Goal: Transaction & Acquisition: Purchase product/service

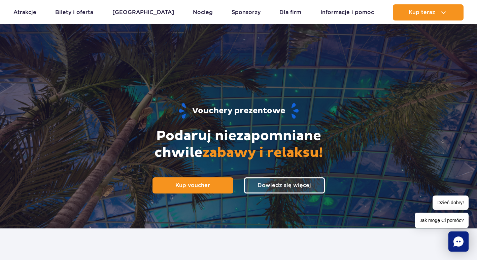
scroll to position [269, 0]
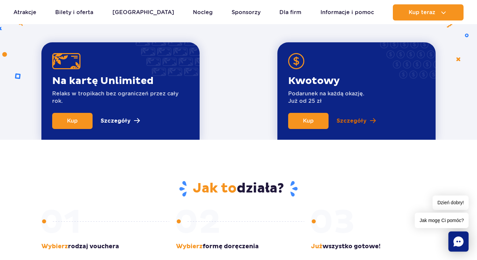
click at [354, 124] on p "Szczegóły" at bounding box center [352, 121] width 30 height 8
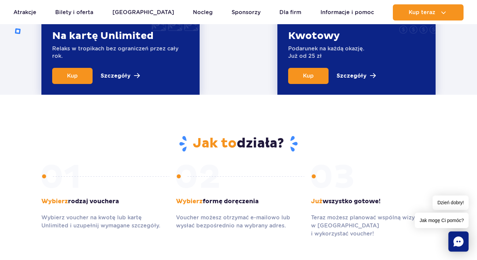
scroll to position [224, 0]
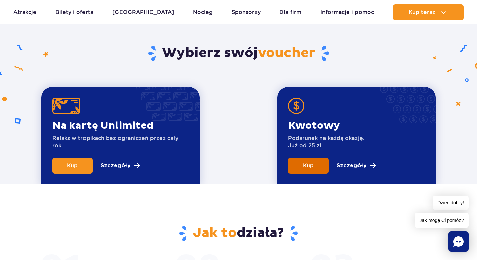
click at [320, 165] on link "Kup" at bounding box center [308, 166] width 40 height 16
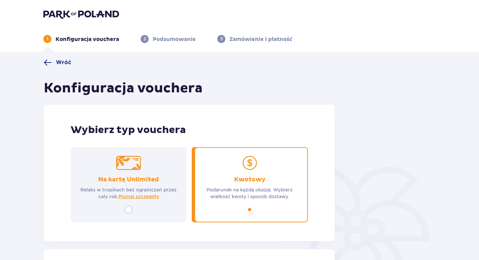
scroll to position [90, 0]
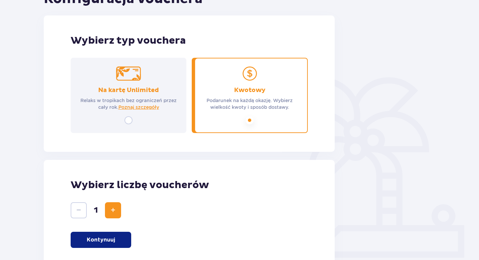
click at [115, 210] on span "Zwiększ" at bounding box center [113, 211] width 8 height 8
click at [78, 210] on span "Zmniejsz" at bounding box center [79, 211] width 8 height 8
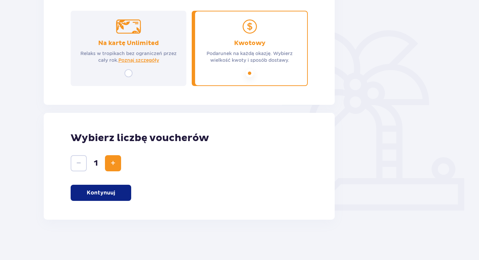
click at [113, 193] on p "Kontynuuj" at bounding box center [101, 192] width 28 height 7
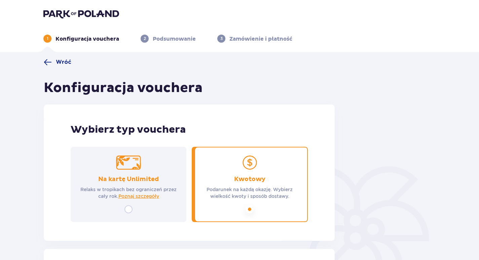
scroll to position [0, 0]
click at [64, 65] on span "Wróć" at bounding box center [63, 62] width 15 height 7
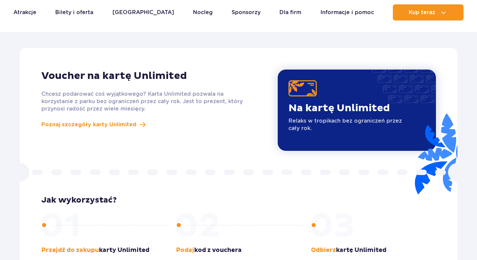
scroll to position [584, 0]
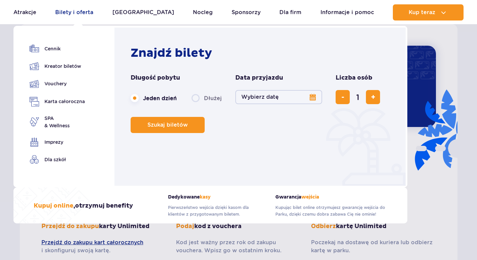
click at [75, 11] on link "Bilety i oferta" at bounding box center [74, 12] width 38 height 16
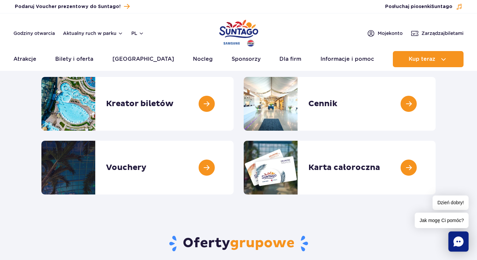
scroll to position [90, 0]
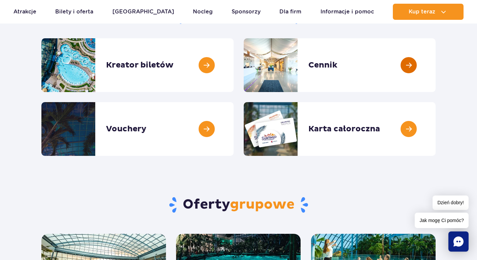
click at [436, 64] on link at bounding box center [436, 65] width 0 height 54
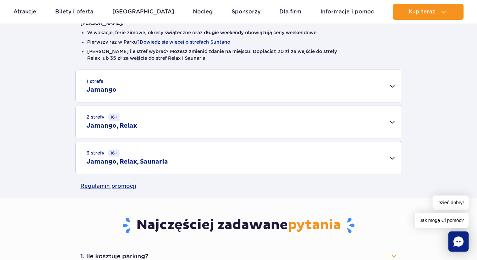
scroll to position [90, 0]
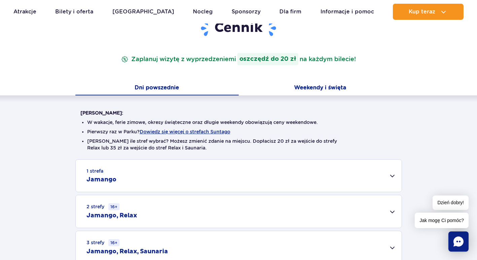
click at [340, 87] on button "Weekendy i święta" at bounding box center [320, 88] width 163 height 14
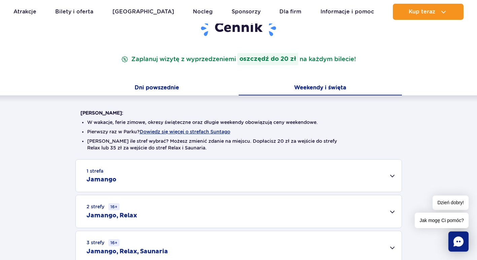
click at [184, 87] on button "Dni powszednie" at bounding box center [156, 88] width 163 height 14
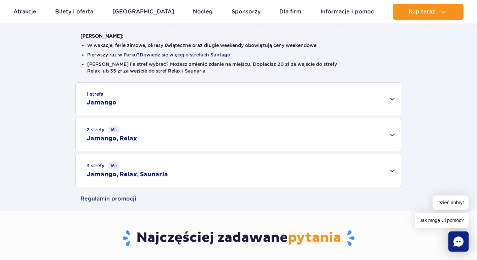
scroll to position [179, 0]
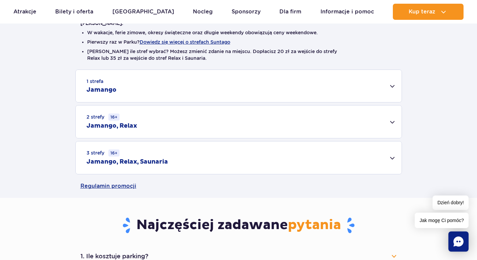
click at [385, 86] on div "1 strefa Jamango" at bounding box center [239, 86] width 326 height 32
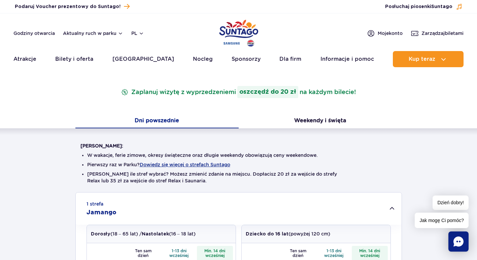
scroll to position [0, 0]
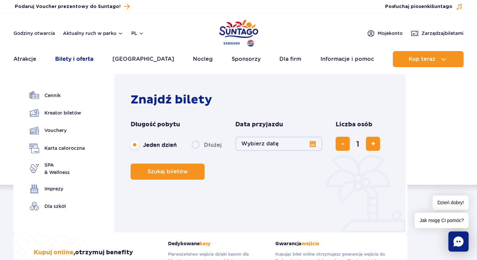
click at [83, 55] on link "Bilety i oferta" at bounding box center [74, 59] width 38 height 16
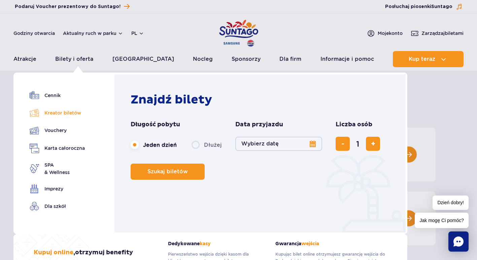
click at [66, 110] on link "Kreator biletów" at bounding box center [57, 112] width 55 height 9
click at [61, 130] on link "Vouchery" at bounding box center [57, 131] width 55 height 10
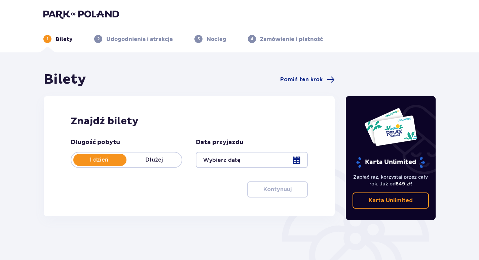
click at [298, 164] on div at bounding box center [252, 160] width 112 height 16
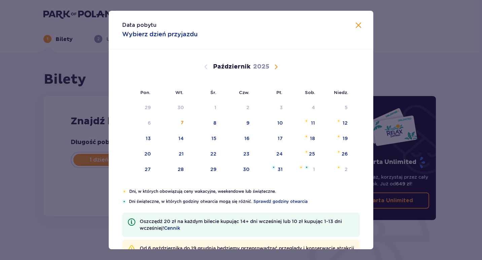
click at [61, 197] on div "Data pobytu Wybierz dzień przyjazdu Pon. Wt. Śr. Czw. Pt. Sob. [GEOGRAPHIC_DATA…" at bounding box center [241, 130] width 482 height 260
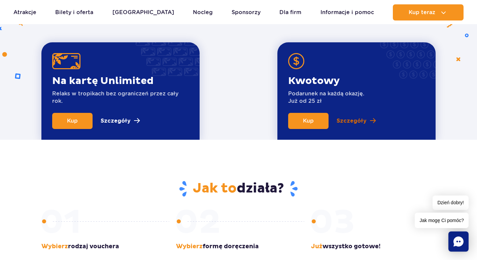
click at [354, 121] on p "Szczegóły" at bounding box center [352, 121] width 30 height 8
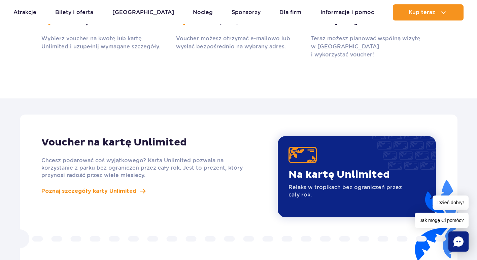
scroll to position [853, 0]
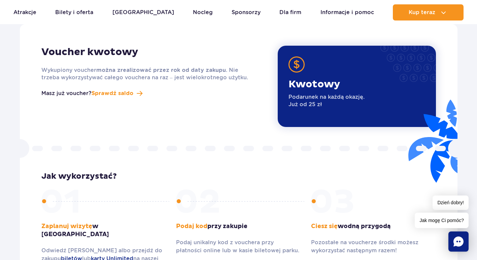
click at [355, 101] on div "Kwotowy Podarunek na każdą okazję. Już od 25 zł" at bounding box center [326, 97] width 76 height 38
click at [311, 79] on p "Kwotowy" at bounding box center [326, 84] width 76 height 13
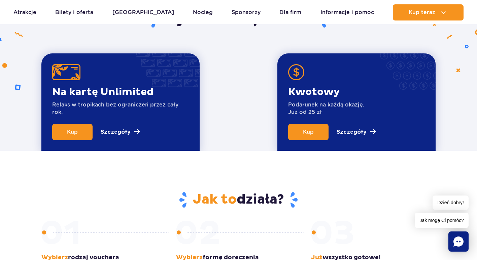
scroll to position [224, 0]
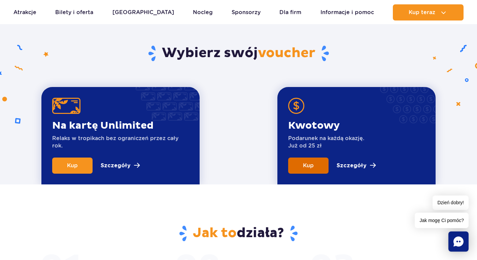
click at [308, 164] on span "Kup" at bounding box center [308, 166] width 11 height 6
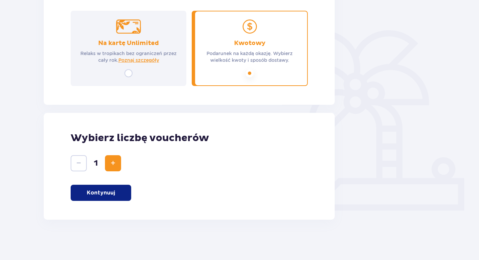
click at [111, 165] on span "Zwiększ" at bounding box center [113, 164] width 8 height 8
click at [102, 192] on p "Kontynuuj" at bounding box center [101, 192] width 28 height 7
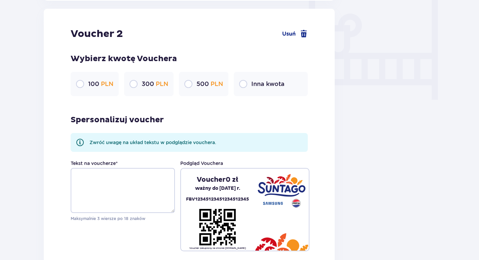
scroll to position [701, 0]
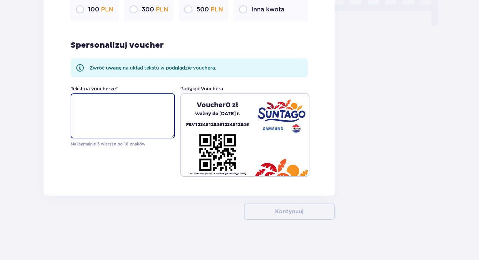
click at [107, 110] on textarea "Tekst na voucherze *" at bounding box center [123, 116] width 104 height 45
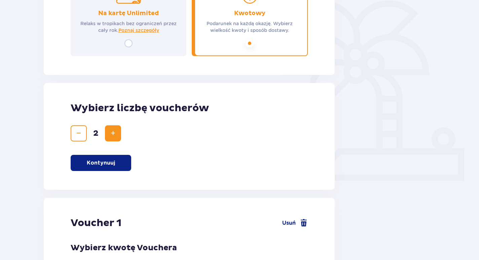
scroll to position [162, 0]
